Goal: Task Accomplishment & Management: Manage account settings

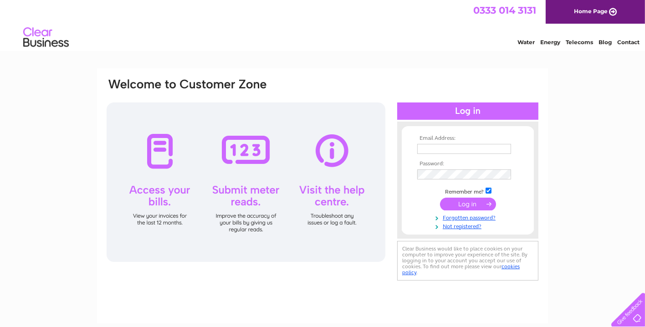
type input "[EMAIL_ADDRESS][DOMAIN_NAME]"
click at [475, 202] on input "submit" at bounding box center [468, 204] width 56 height 13
click at [468, 200] on input "submit" at bounding box center [468, 204] width 56 height 13
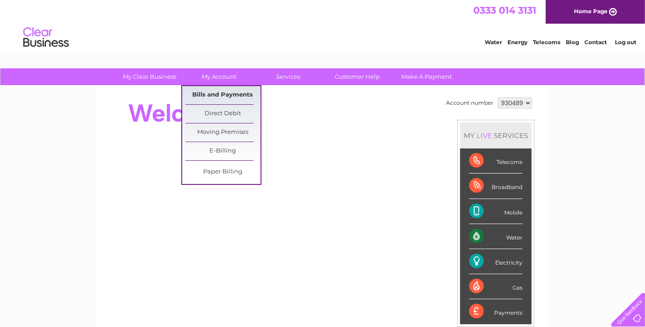
click at [231, 90] on link "Bills and Payments" at bounding box center [222, 95] width 75 height 18
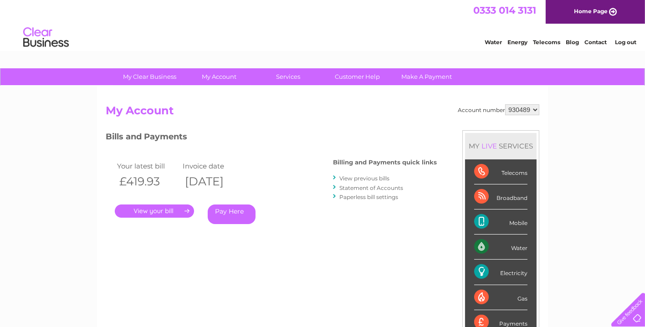
click at [169, 209] on link "." at bounding box center [154, 211] width 79 height 13
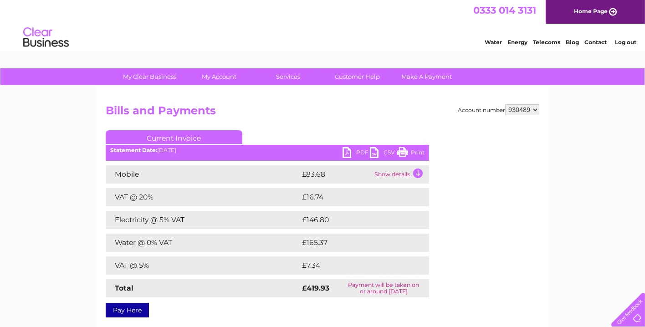
click at [404, 149] on link "Print" at bounding box center [410, 153] width 27 height 13
